Goal: Task Accomplishment & Management: Use online tool/utility

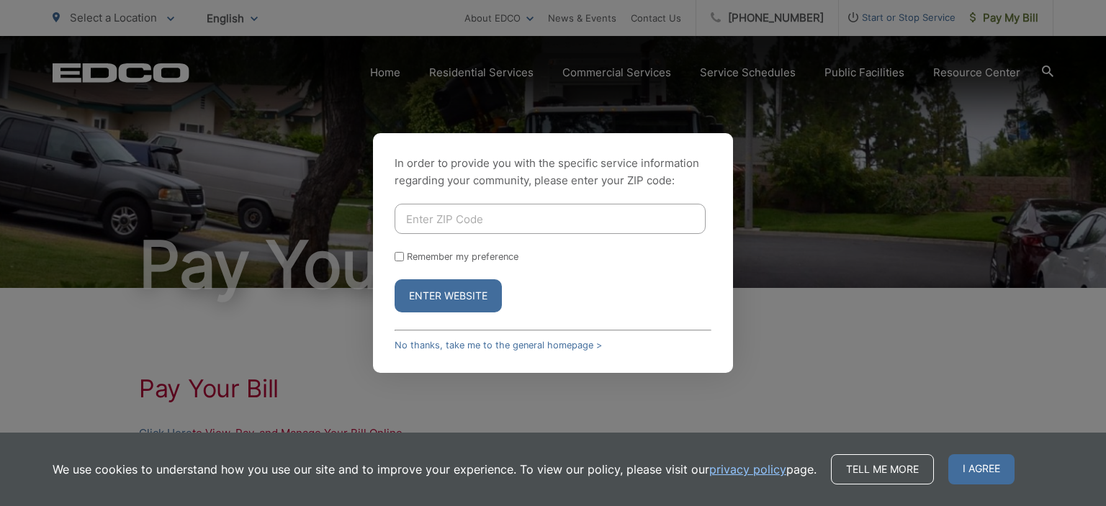
click at [570, 219] on input "Enter ZIP Code" at bounding box center [549, 219] width 311 height 30
type input "91935"
click at [394, 279] on button "Enter Website" at bounding box center [447, 295] width 107 height 33
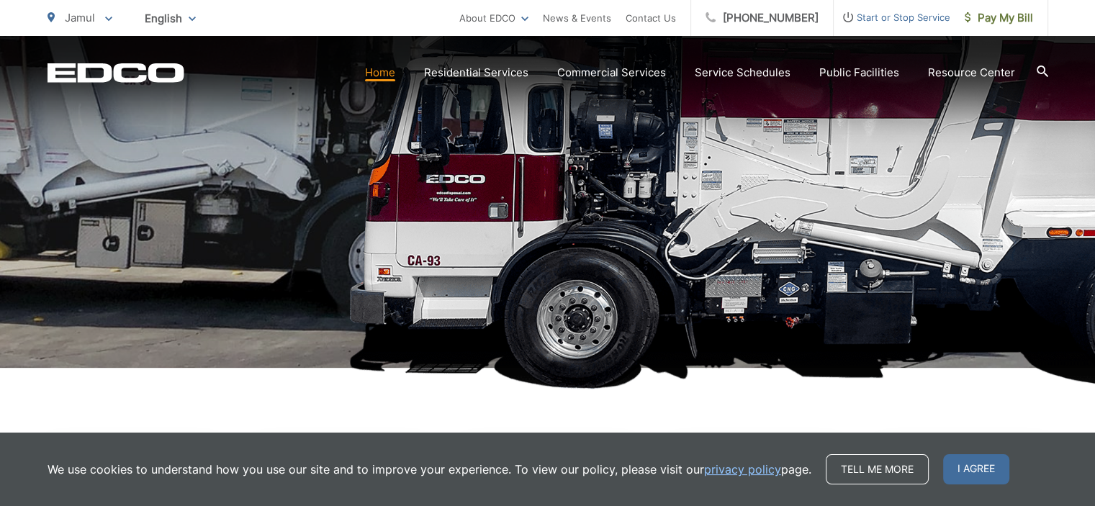
scroll to position [275, 0]
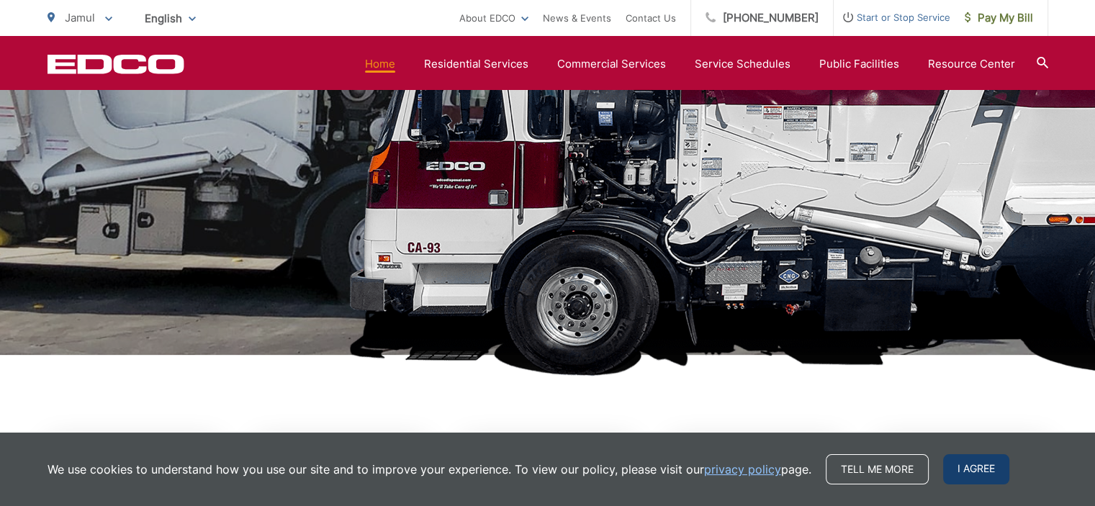
click at [964, 457] on span "I agree" at bounding box center [976, 469] width 66 height 30
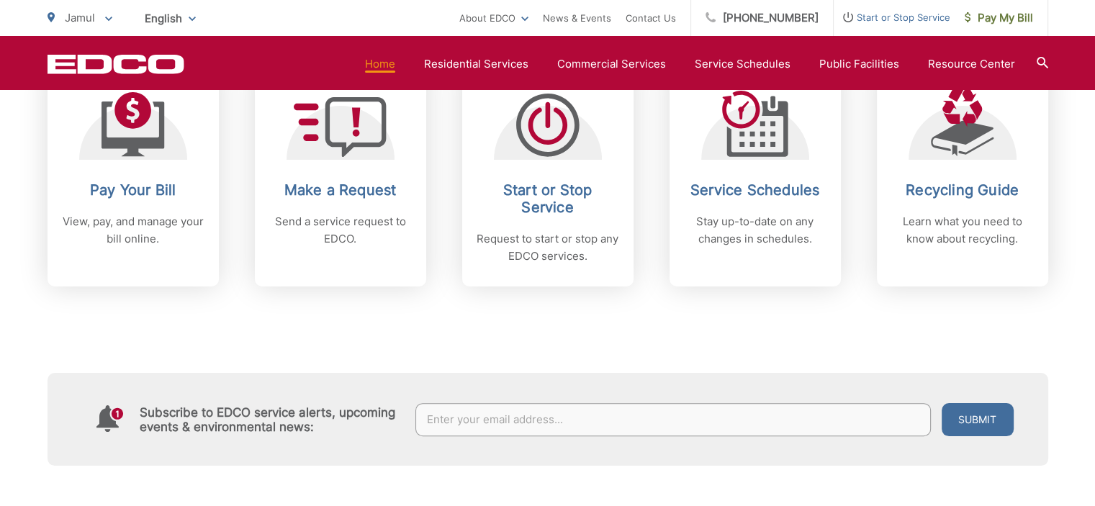
scroll to position [645, 0]
